Goal: Information Seeking & Learning: Learn about a topic

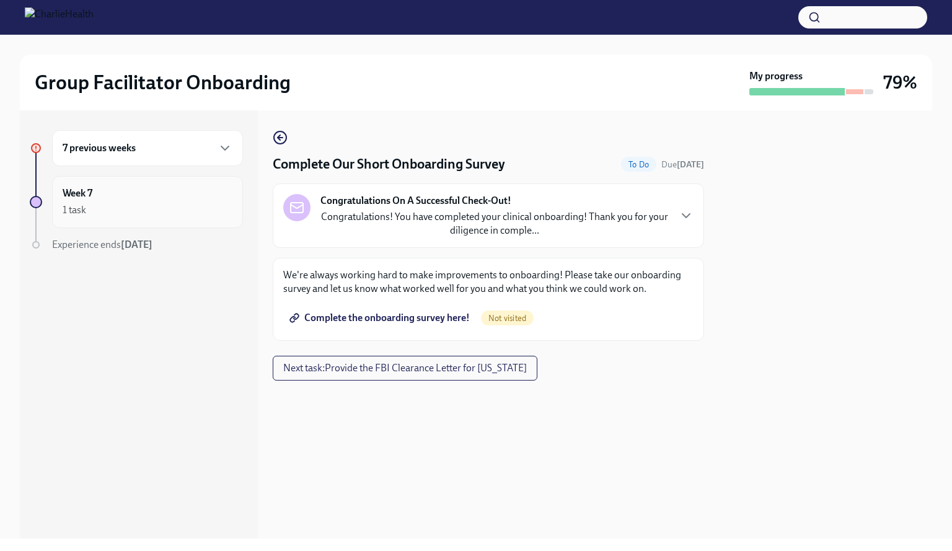
click at [197, 196] on div "Week 7 1 task" at bounding box center [148, 201] width 170 height 31
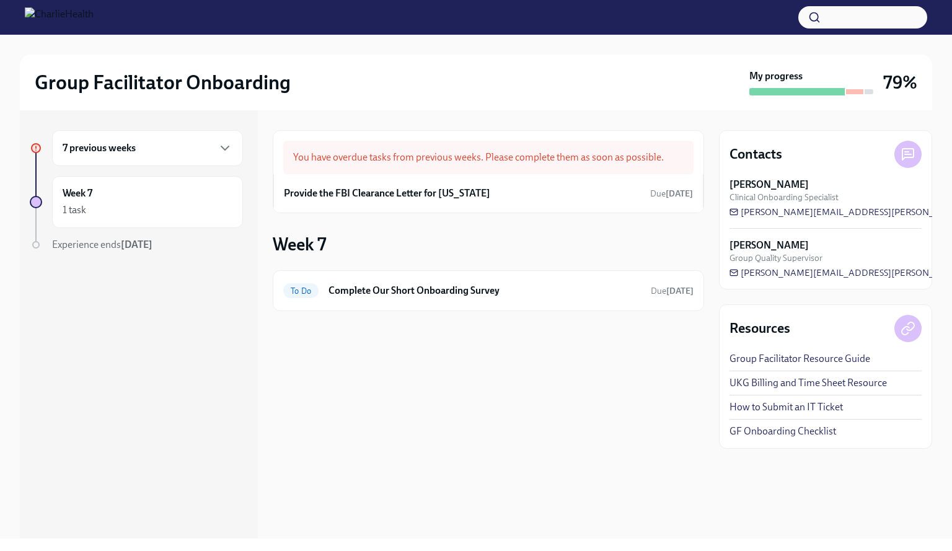
click at [213, 161] on div "7 previous weeks" at bounding box center [147, 148] width 191 height 36
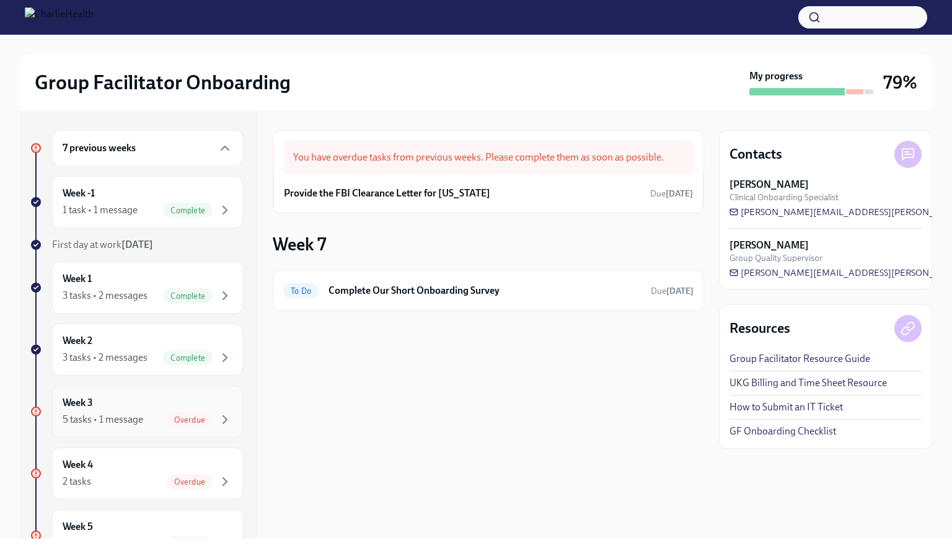
click at [133, 427] on div "Week 3 5 tasks • 1 message Overdue" at bounding box center [147, 411] width 191 height 52
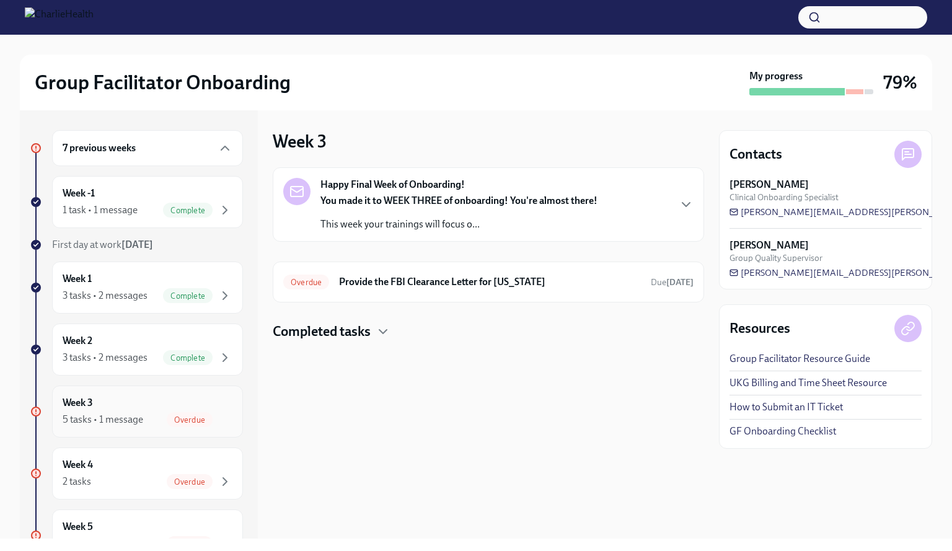
click at [133, 427] on div "Week 3 5 tasks • 1 message Overdue" at bounding box center [147, 411] width 191 height 52
click at [428, 209] on div "You made it to WEEK THREE of onboarding! You're almost there! This week your tr…" at bounding box center [458, 212] width 277 height 37
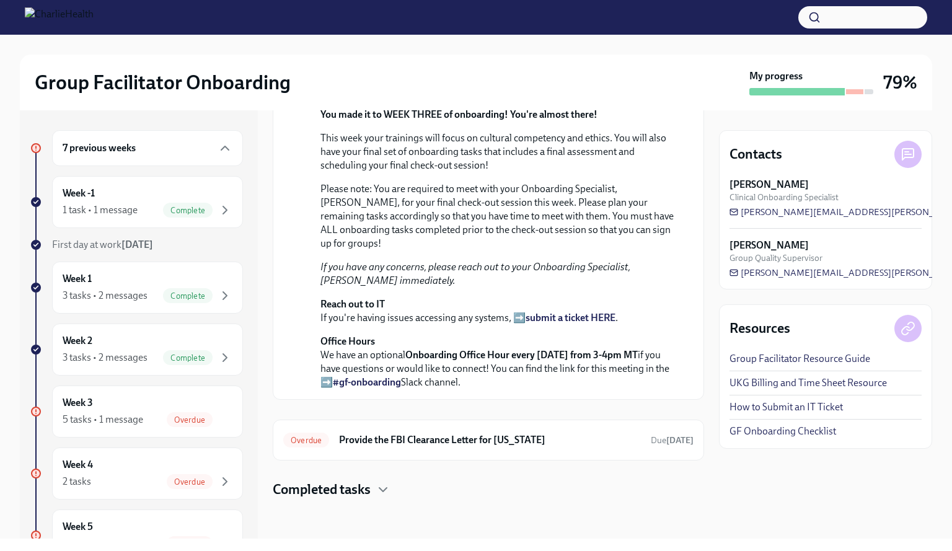
scroll to position [327, 0]
click at [791, 354] on link "Group Facilitator Resource Guide" at bounding box center [799, 359] width 141 height 14
